Goal: Task Accomplishment & Management: Use online tool/utility

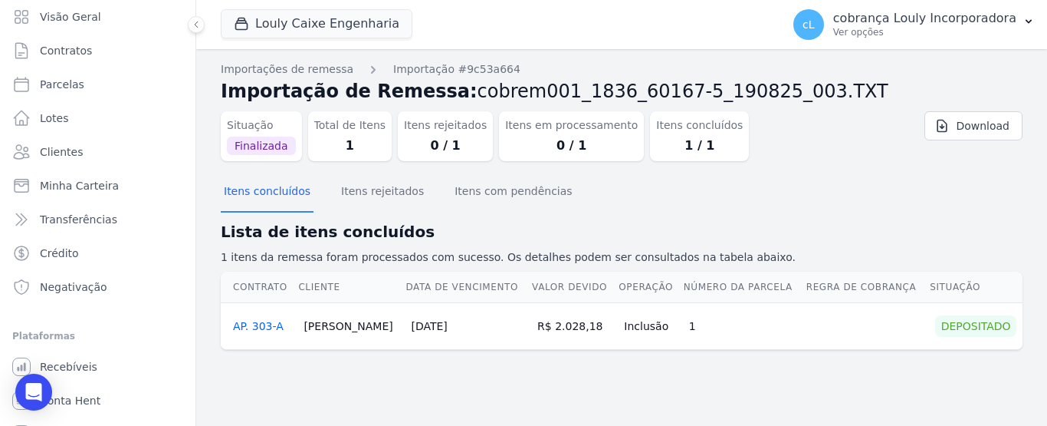
scroll to position [68, 0]
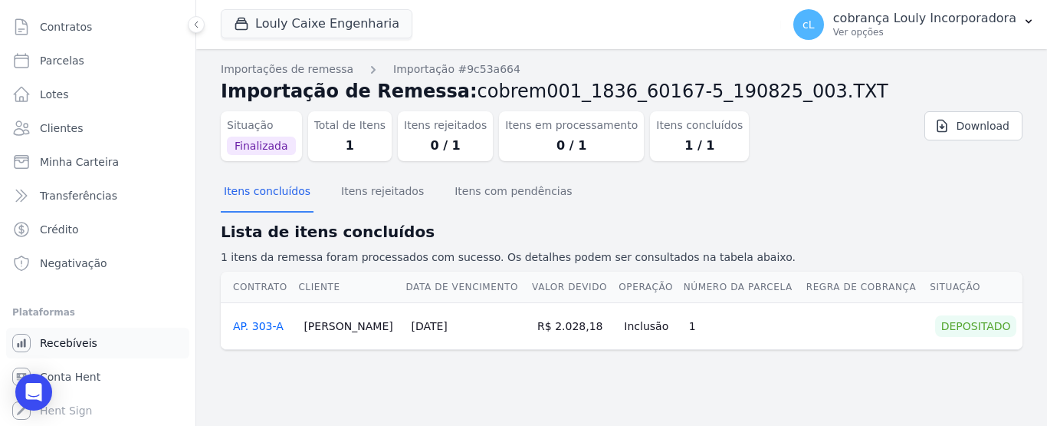
click at [81, 355] on link "Recebíveis" at bounding box center [97, 342] width 183 height 31
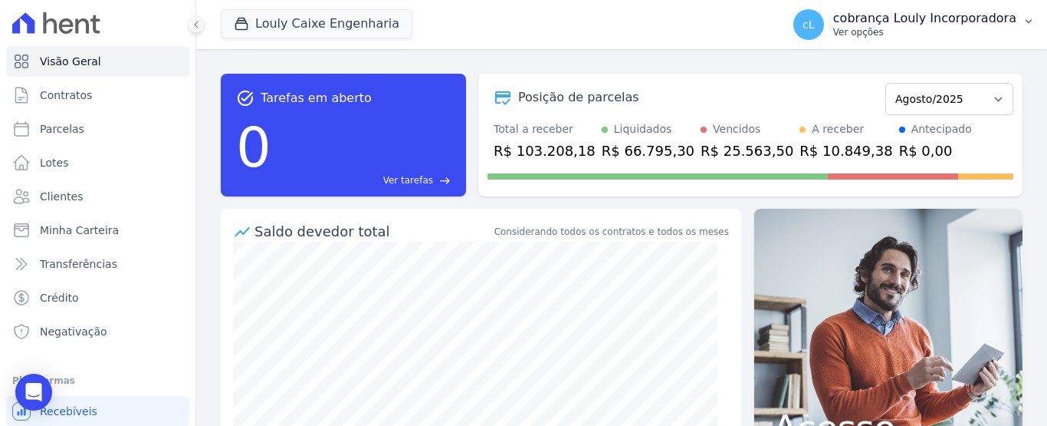
click at [1030, 22] on icon "button" at bounding box center [1029, 21] width 12 height 12
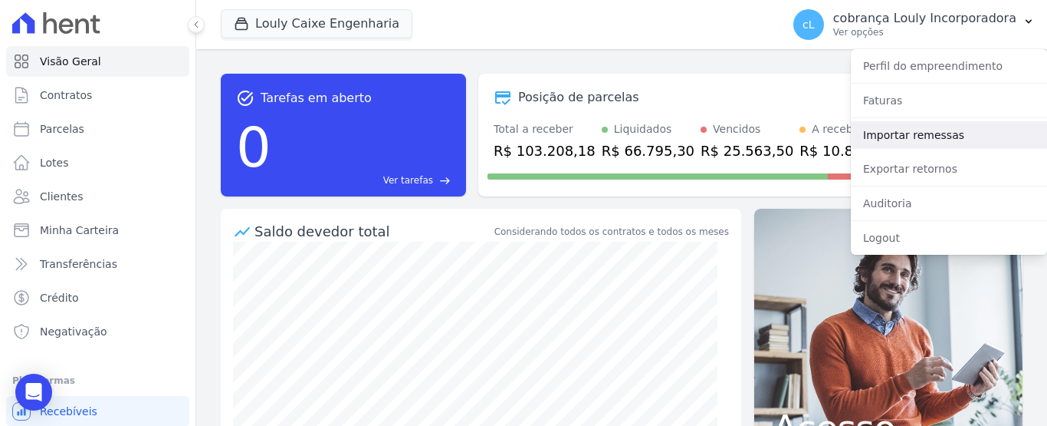
click at [933, 143] on link "Importar remessas" at bounding box center [949, 135] width 196 height 28
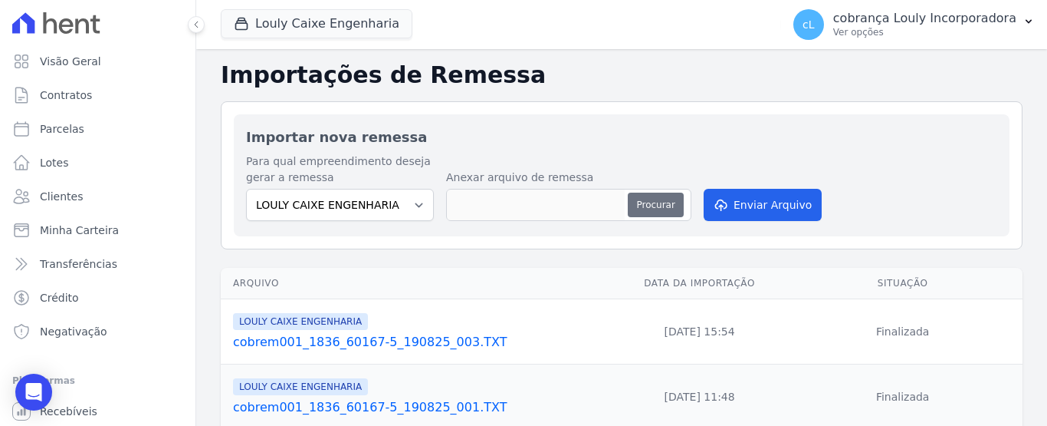
click at [643, 207] on button "Procurar" at bounding box center [655, 204] width 55 height 25
type input "cobrem001_1836_60167-5_210825_001.TXT"
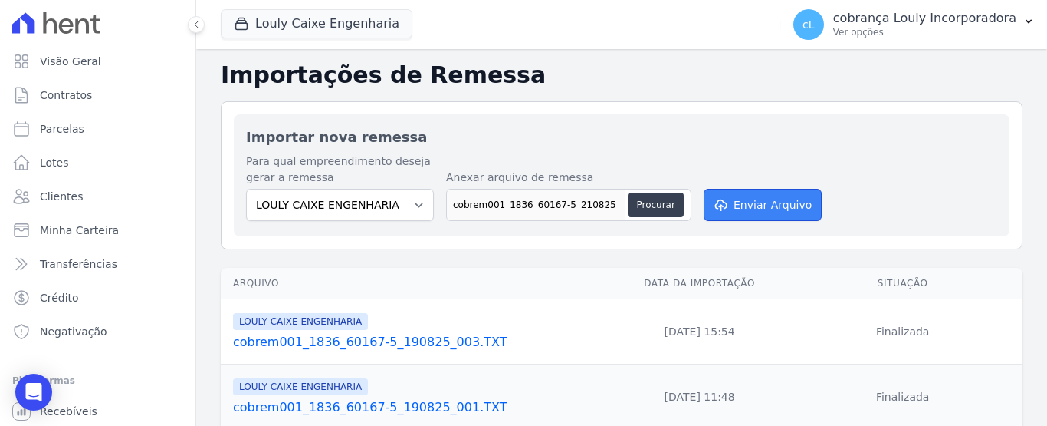
click at [784, 209] on button "Enviar Arquivo" at bounding box center [763, 205] width 118 height 32
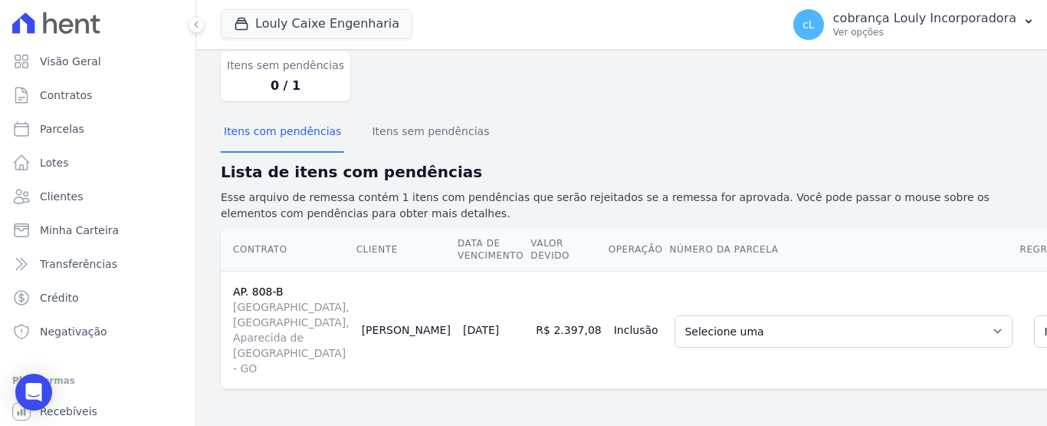
scroll to position [189, 0]
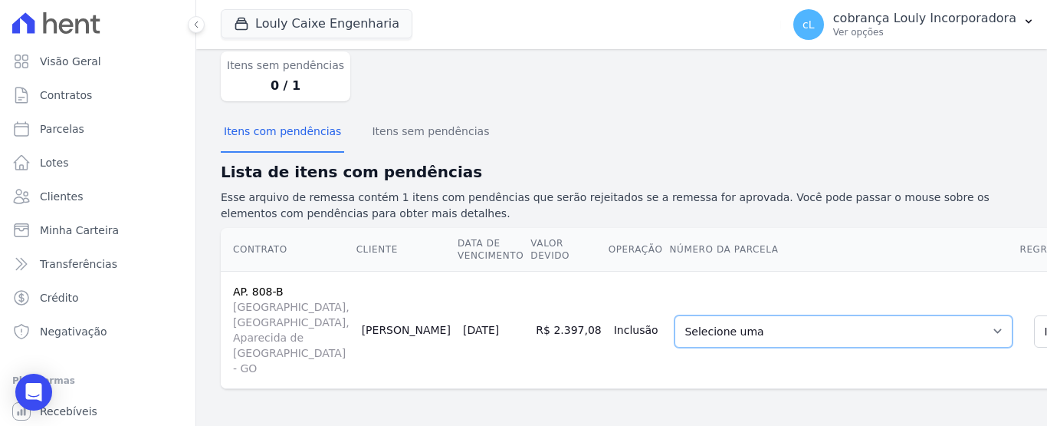
click at [851, 315] on select "Selecione uma 4 - [DATE] - R$ 2.379,79 - Vencido (Cobrança Expirada) 6 - [DATE]…" at bounding box center [844, 331] width 338 height 32
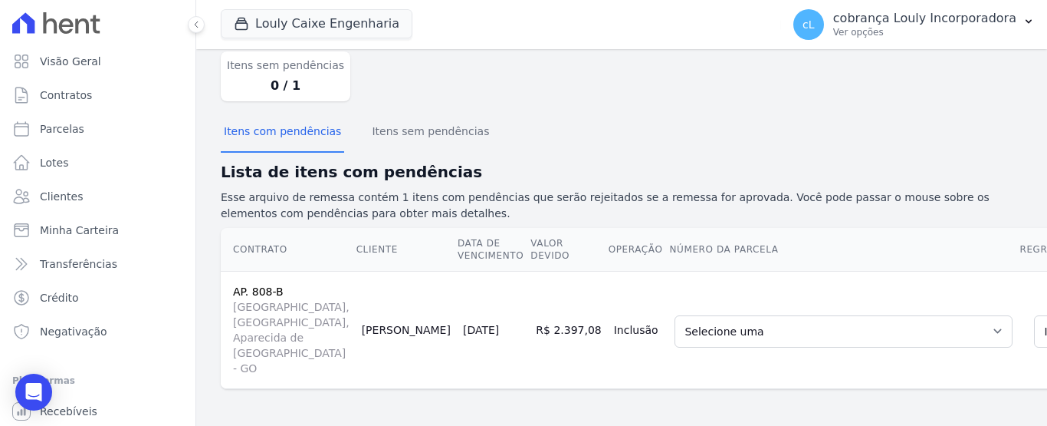
click at [787, 271] on td "Selecione uma 4 - [DATE] - R$ 2.379,79 - Vencido (Cobrança Expirada) 6 - [DATE]…" at bounding box center [844, 329] width 350 height 117
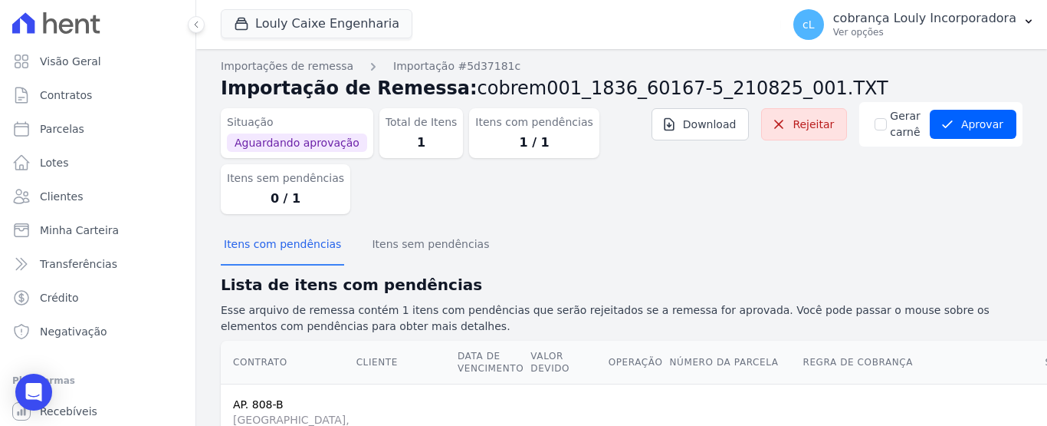
scroll to position [0, 0]
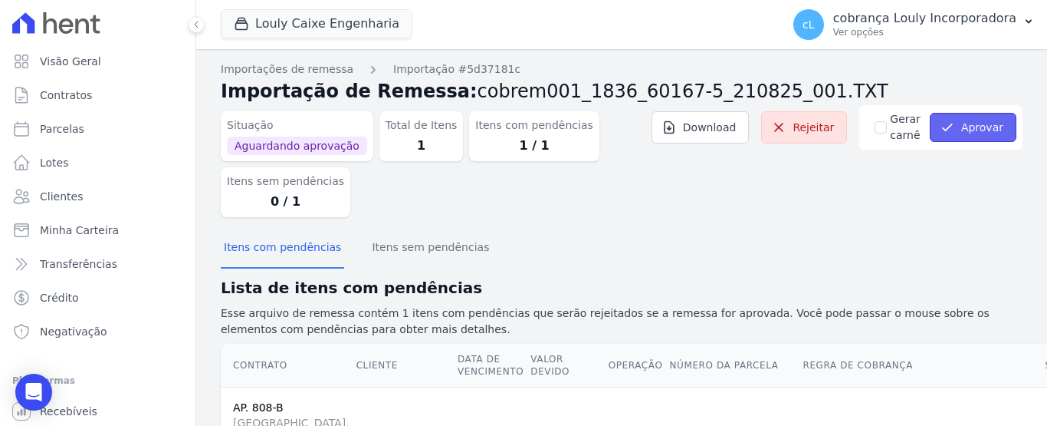
click at [971, 133] on button "Aprovar" at bounding box center [973, 127] width 87 height 29
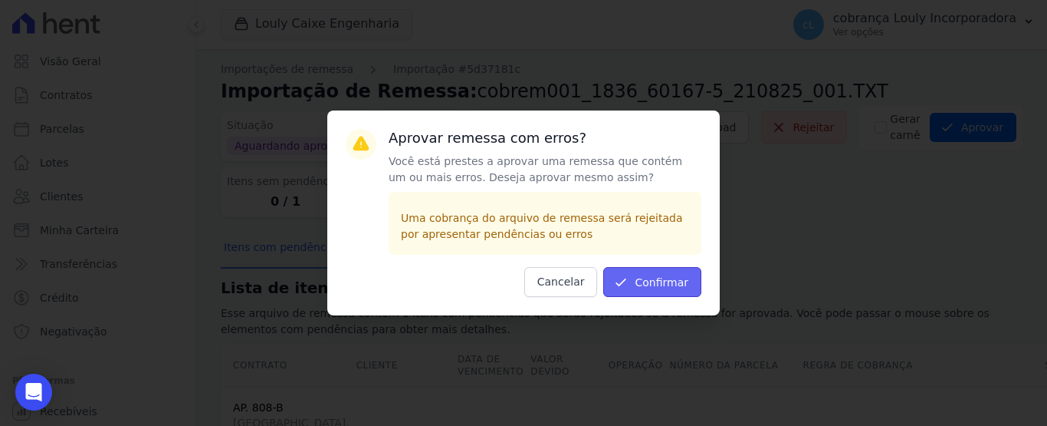
click at [657, 284] on button "Confirmar" at bounding box center [652, 282] width 98 height 30
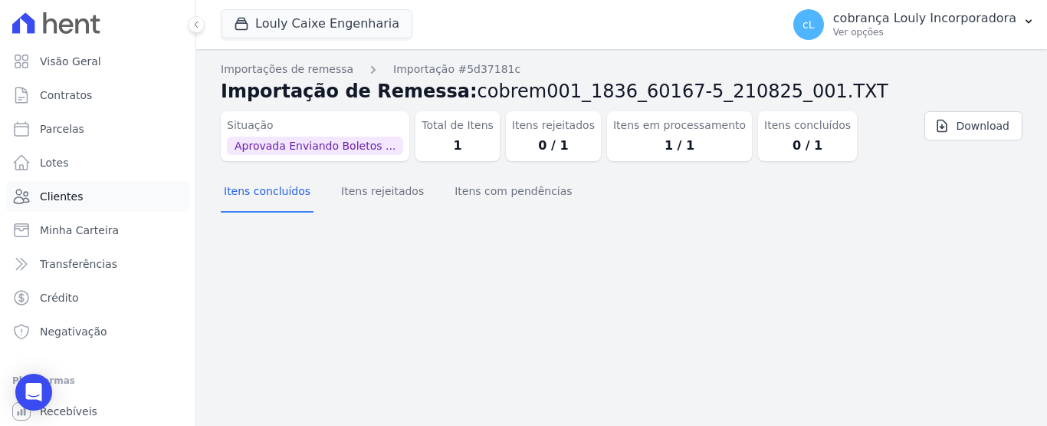
click at [71, 199] on span "Clientes" at bounding box center [61, 196] width 43 height 15
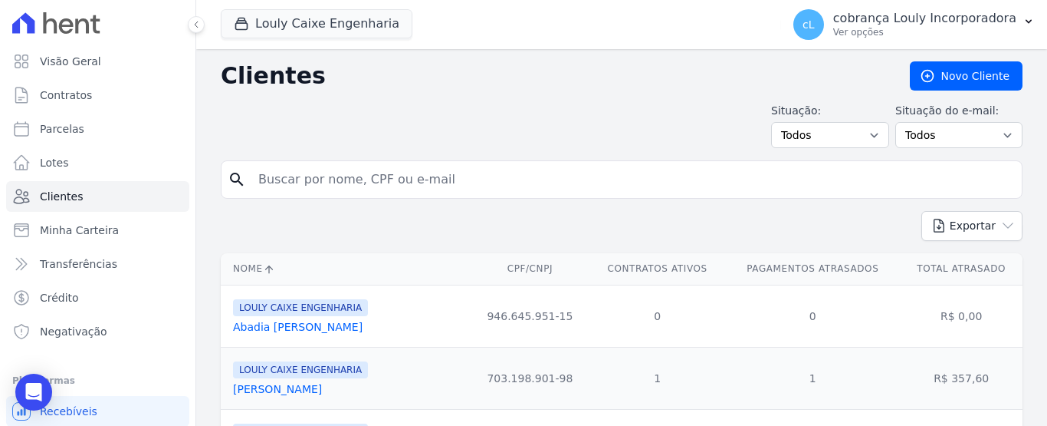
click at [345, 186] on input "search" at bounding box center [632, 179] width 767 height 31
paste input "[PERSON_NAME]"
type input "[PERSON_NAME] Feitosa"
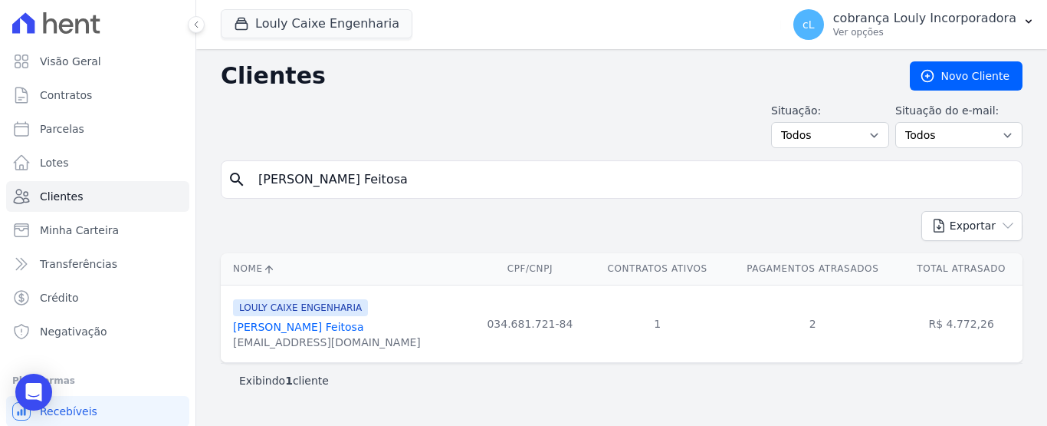
click at [320, 328] on link "[PERSON_NAME] Feitosa" at bounding box center [298, 326] width 130 height 12
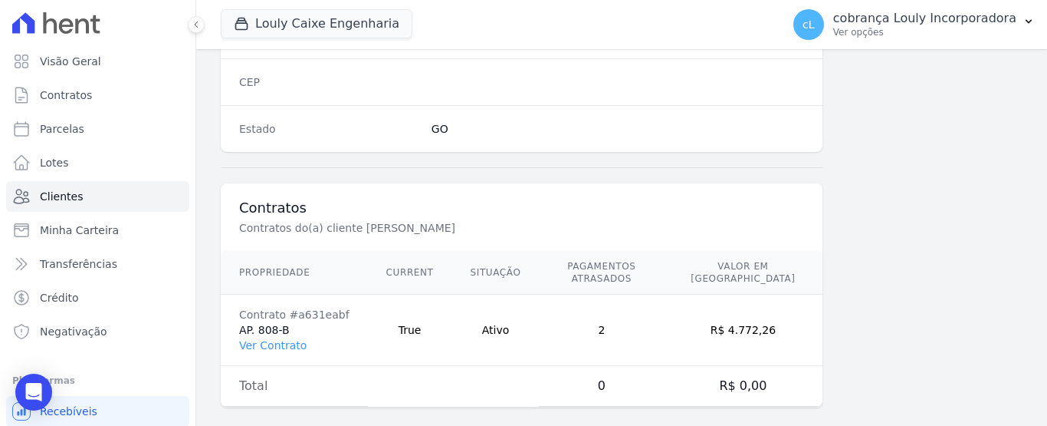
scroll to position [1009, 0]
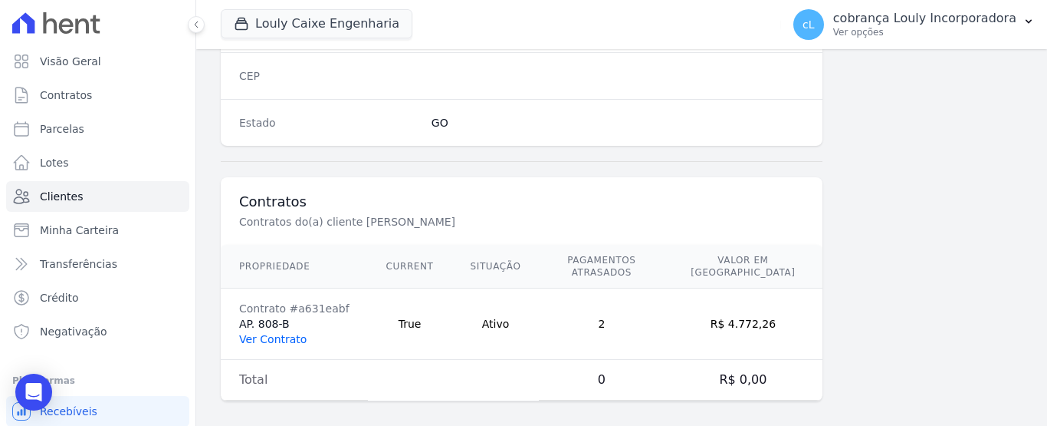
click at [262, 333] on link "Ver Contrato" at bounding box center [272, 339] width 67 height 12
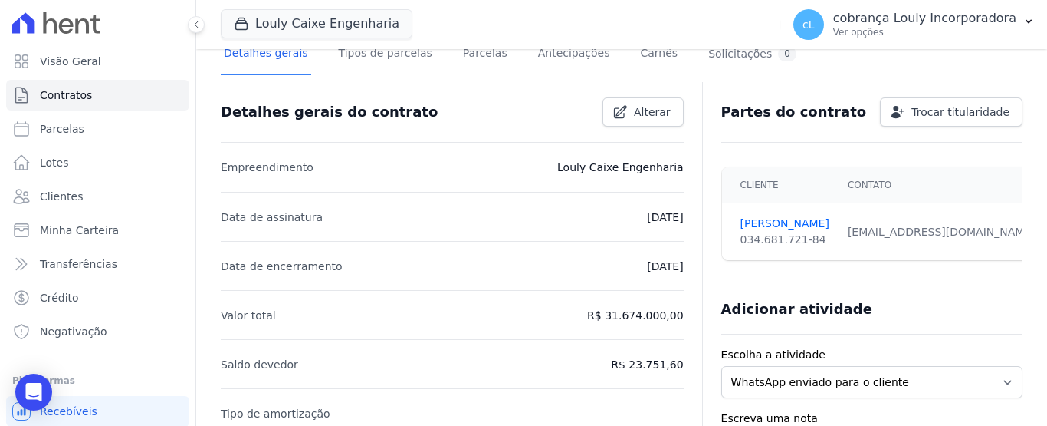
scroll to position [46, 0]
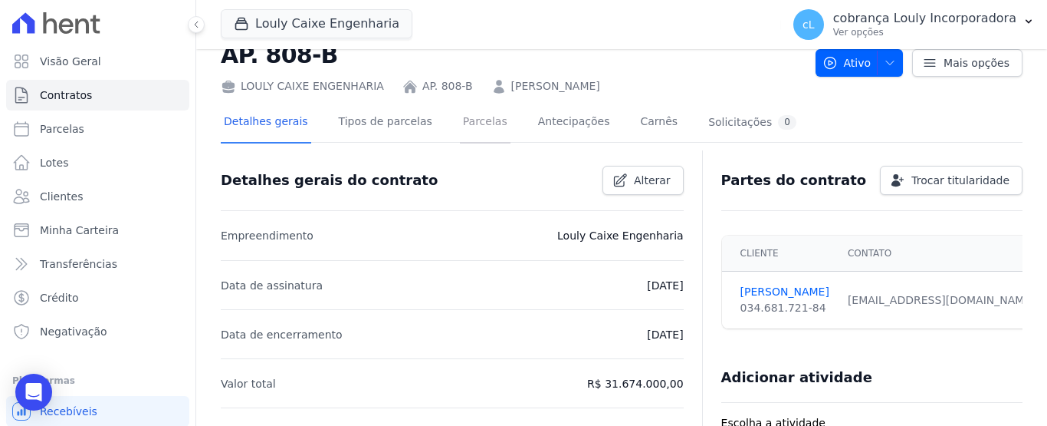
click at [471, 121] on link "Parcelas" at bounding box center [485, 123] width 51 height 41
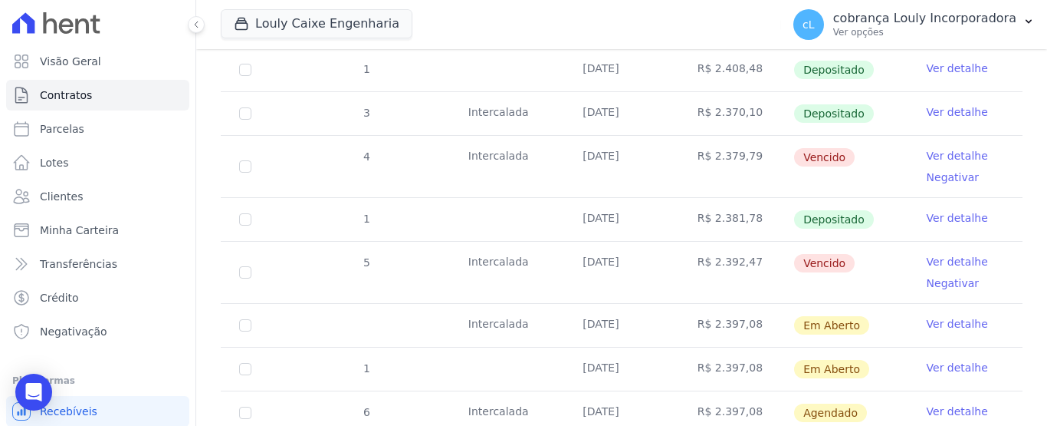
scroll to position [383, 0]
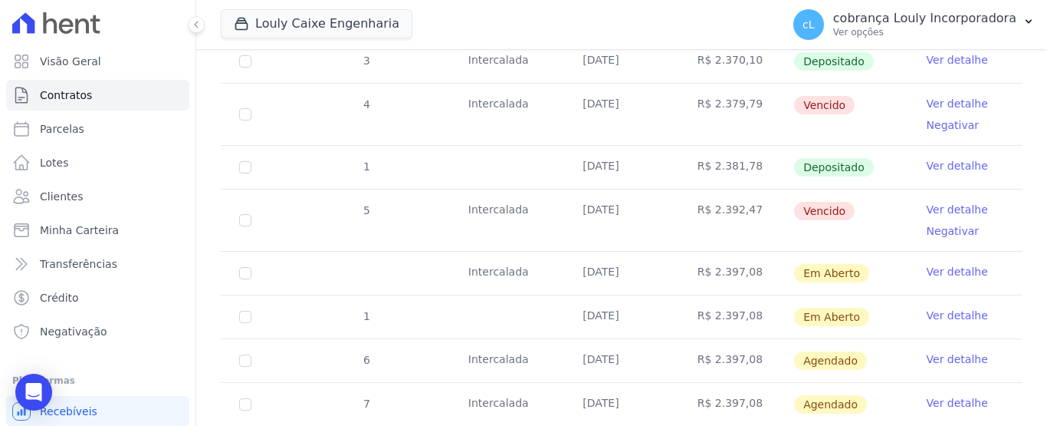
click at [954, 307] on link "Ver detalhe" at bounding box center [957, 314] width 61 height 15
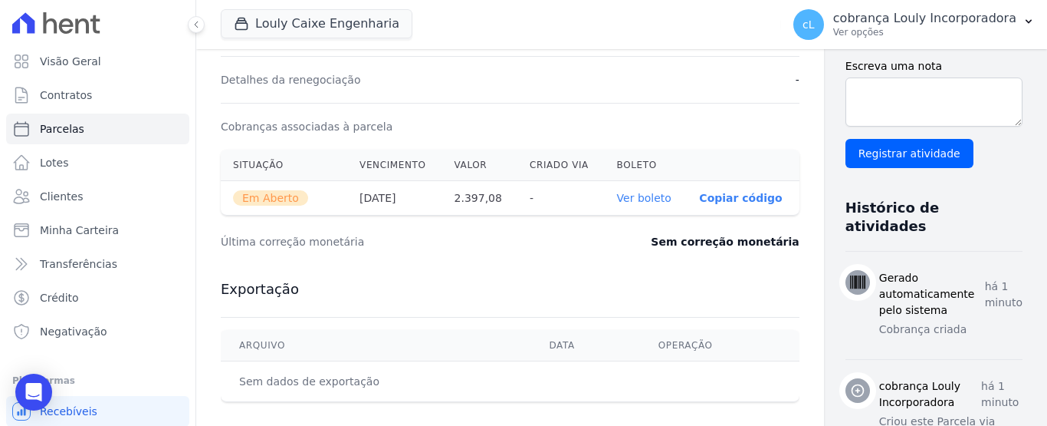
scroll to position [460, 0]
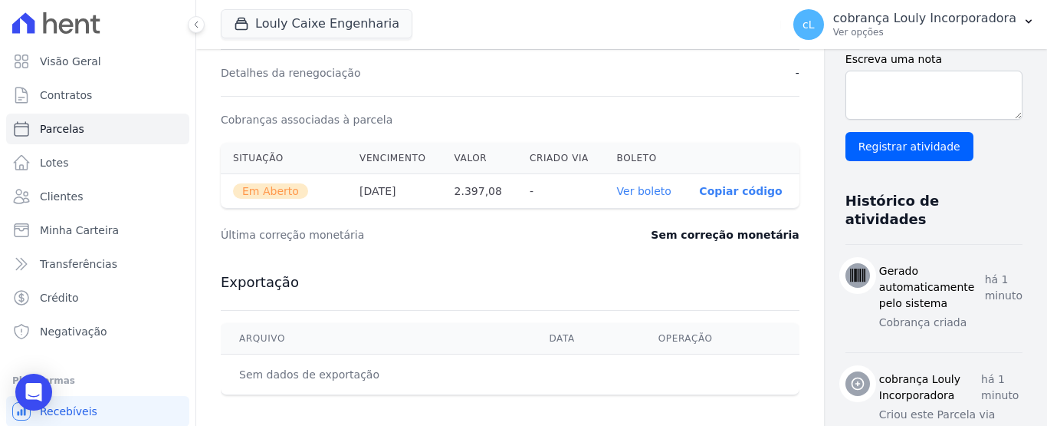
click at [623, 196] on link "Ver boleto" at bounding box center [644, 191] width 54 height 12
